Goal: Information Seeking & Learning: Find specific fact

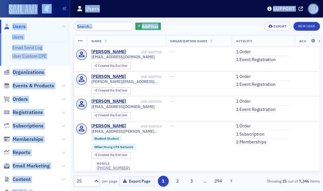
drag, startPoint x: 182, startPoint y: 25, endPoint x: -452, endPoint y: -74, distance: 641.1
click at [0, 0] on html "Users Users Email Send Log User Custom CPE Organizations Events & Products Orde…" at bounding box center [161, 95] width 323 height 191
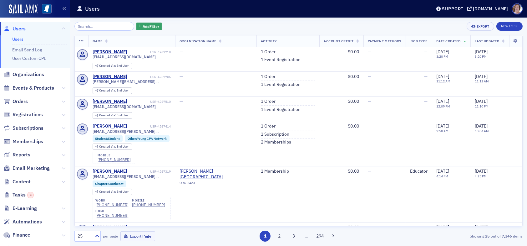
click at [349, 25] on div "Add Filter Export New User" at bounding box center [298, 26] width 448 height 9
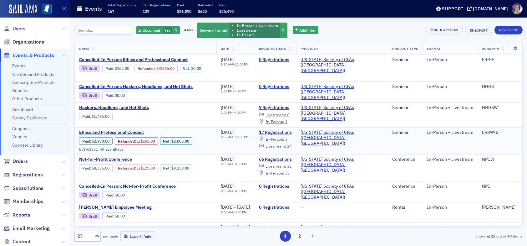
click at [284, 138] on span "In-Person :" at bounding box center [275, 138] width 19 height 5
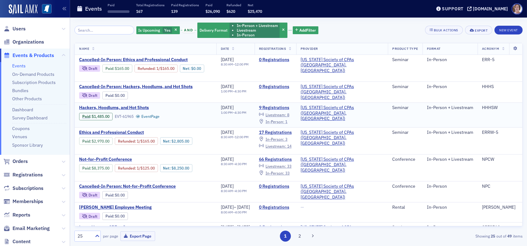
click at [284, 121] on span "In-Person :" at bounding box center [275, 121] width 19 height 5
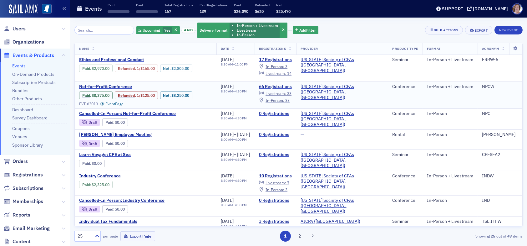
scroll to position [63, 0]
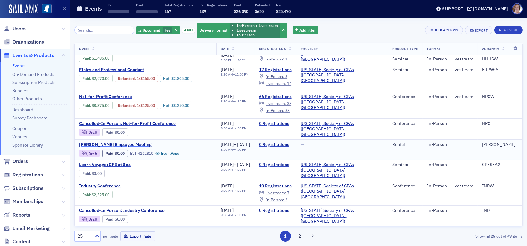
click at [112, 142] on span "[PERSON_NAME] Employee Meeting" at bounding box center [131, 145] width 105 height 6
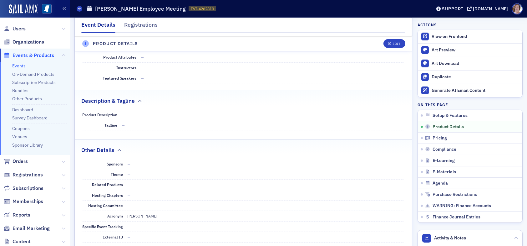
scroll to position [282, 0]
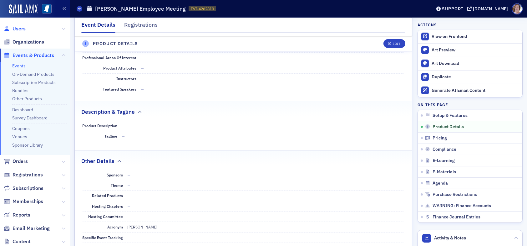
click at [18, 29] on span "Users" at bounding box center [19, 28] width 13 height 7
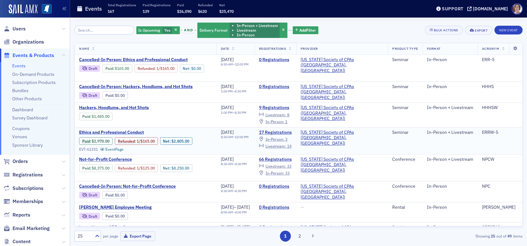
click at [125, 130] on span "Ethics and Professional Conduct" at bounding box center [131, 133] width 105 height 6
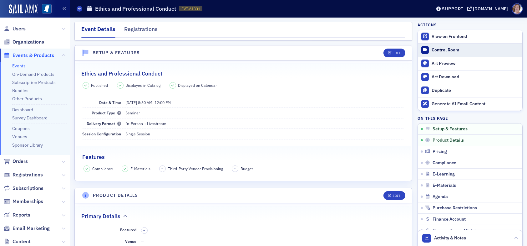
click at [439, 50] on div "Control Room" at bounding box center [476, 50] width 88 height 6
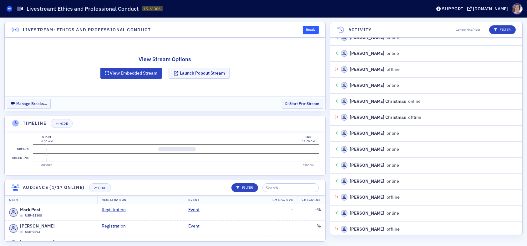
click at [10, 8] on icon at bounding box center [9, 8] width 3 height 3
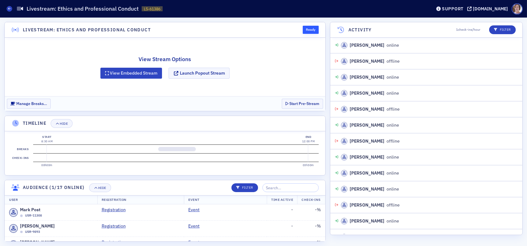
scroll to position [311, 0]
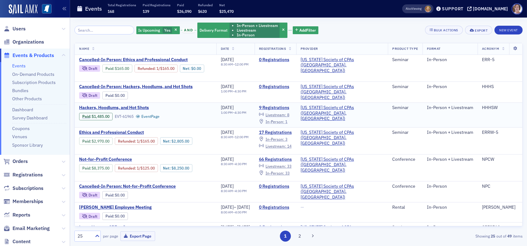
click at [284, 119] on span "In-Person :" at bounding box center [275, 121] width 19 height 5
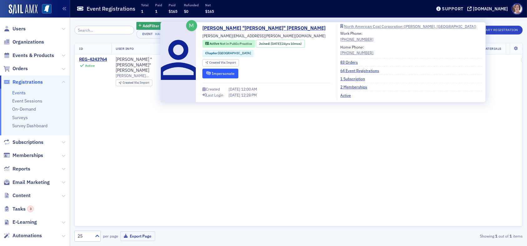
click at [231, 74] on button "Impersonate" at bounding box center [220, 74] width 36 height 10
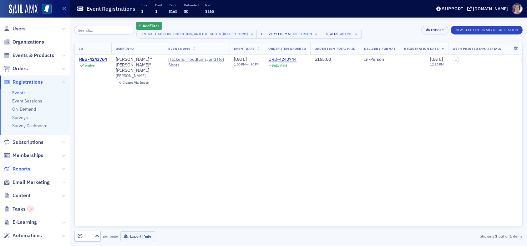
click at [29, 168] on span "Reports" at bounding box center [22, 168] width 18 height 7
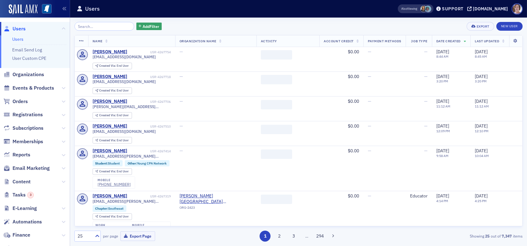
click at [89, 27] on input "search" at bounding box center [104, 26] width 60 height 9
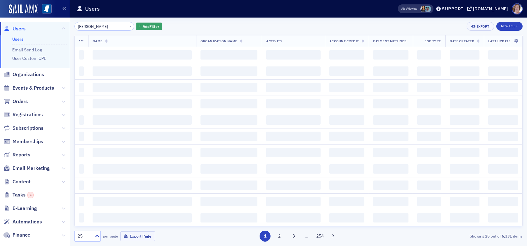
type input "sim mosby"
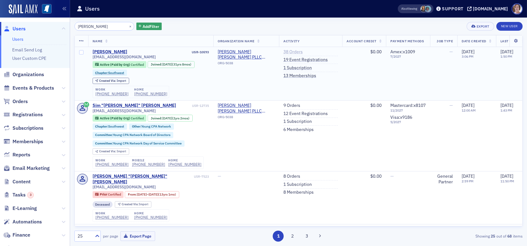
click at [298, 51] on link "38 Orders" at bounding box center [293, 52] width 19 height 6
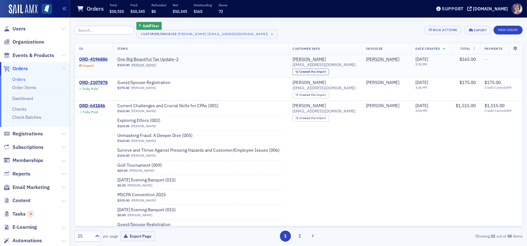
click at [100, 60] on div "ORD-4196886" at bounding box center [93, 60] width 28 height 6
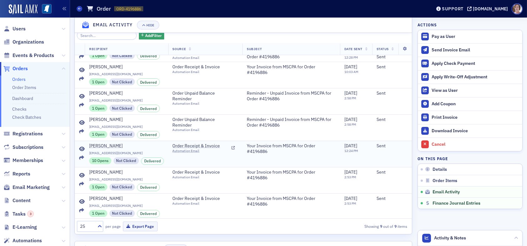
scroll to position [381, 0]
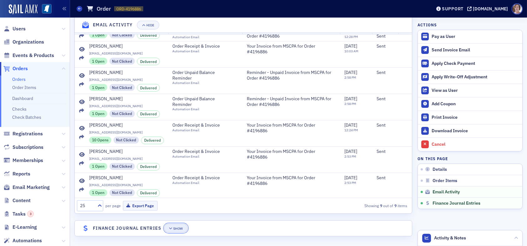
click at [179, 227] on div "Show" at bounding box center [178, 228] width 10 height 3
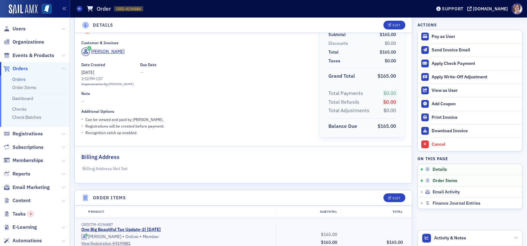
scroll to position [0, 0]
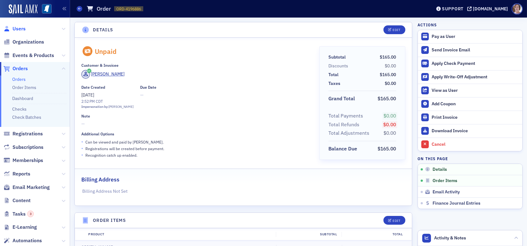
click at [21, 27] on span "Users" at bounding box center [19, 28] width 13 height 7
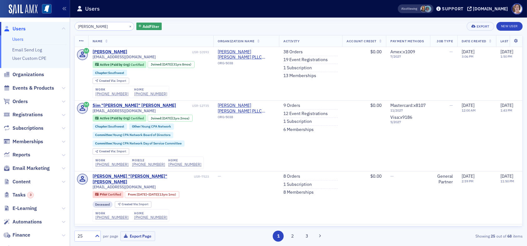
drag, startPoint x: 47, startPoint y: 26, endPoint x: 42, endPoint y: 26, distance: 4.7
click at [42, 26] on div "Users Users Email Send Log User Custom CPE Organizations Events & Products Orde…" at bounding box center [263, 123] width 527 height 246
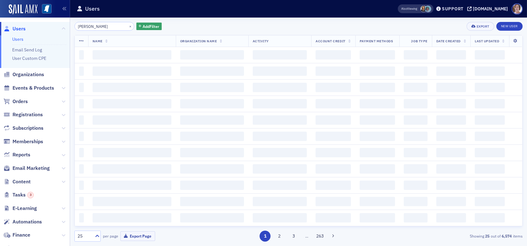
type input "carolyn wakefield"
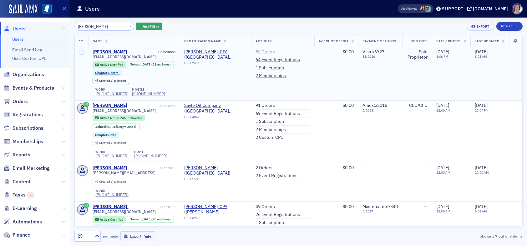
click at [261, 51] on link "89 Orders" at bounding box center [265, 52] width 19 height 6
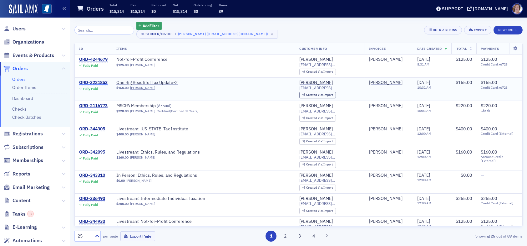
click at [98, 82] on div "ORD-3221853" at bounding box center [93, 83] width 28 height 6
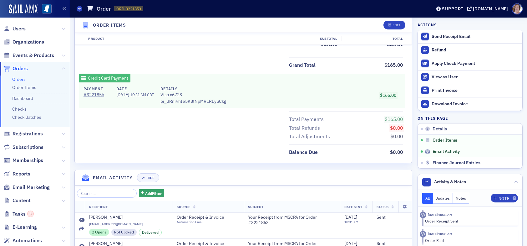
scroll to position [382, 0]
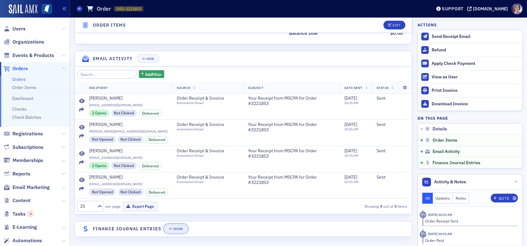
click at [181, 228] on button "Show" at bounding box center [175, 228] width 23 height 9
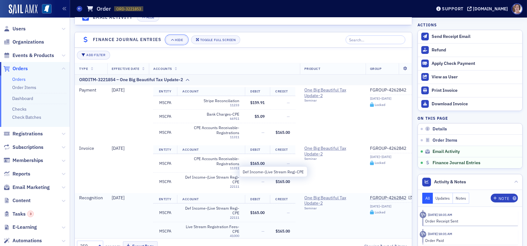
scroll to position [588, 0]
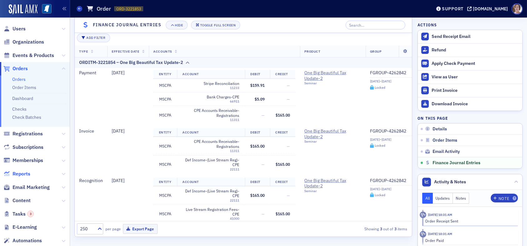
click at [24, 172] on span "Reports" at bounding box center [22, 173] width 18 height 7
